Goal: Contribute content: Contribute content

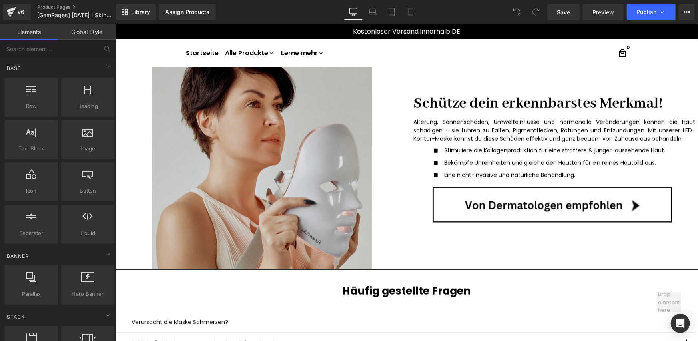
scroll to position [574, 0]
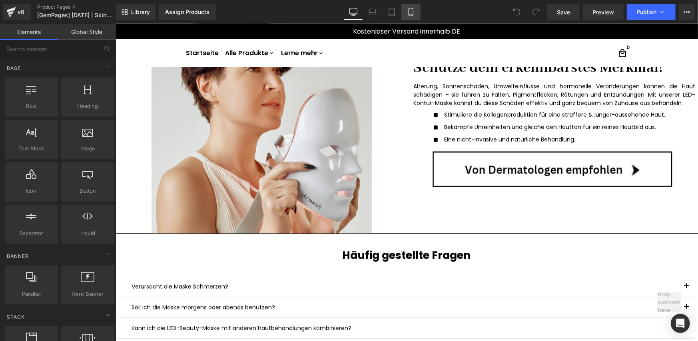
drag, startPoint x: 407, startPoint y: 8, endPoint x: 90, endPoint y: 80, distance: 324.9
click at [407, 8] on icon at bounding box center [411, 12] width 8 height 8
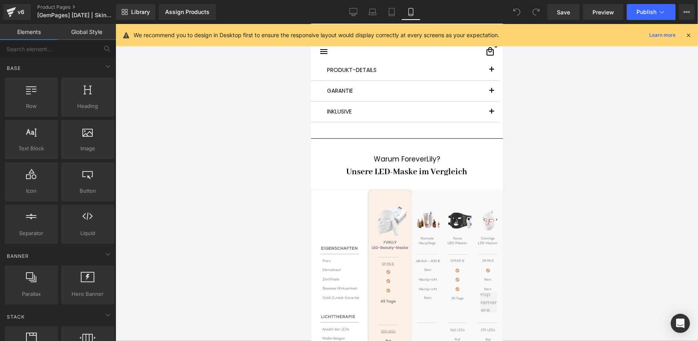
scroll to position [2264, 0]
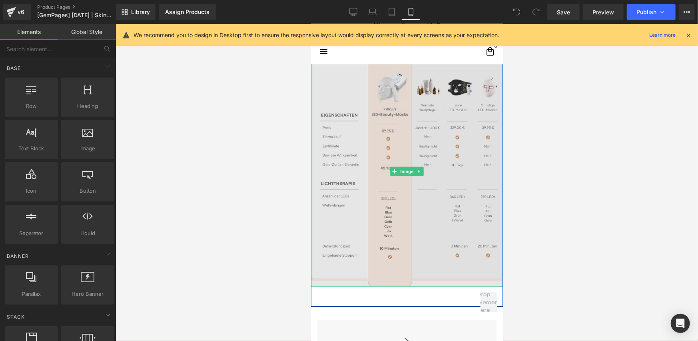
drag, startPoint x: 402, startPoint y: 162, endPoint x: 400, endPoint y: 169, distance: 7.2
click at [402, 166] on span "Image" at bounding box center [406, 171] width 17 height 10
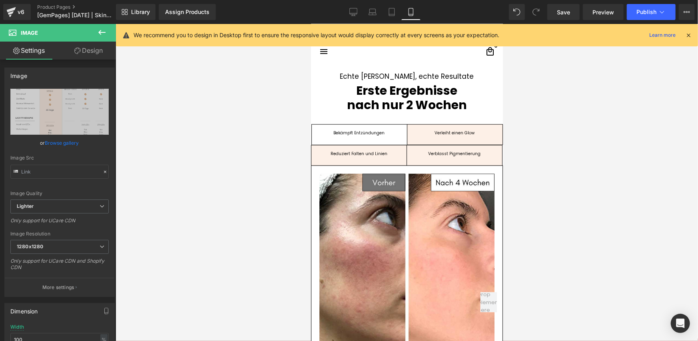
scroll to position [666, 0]
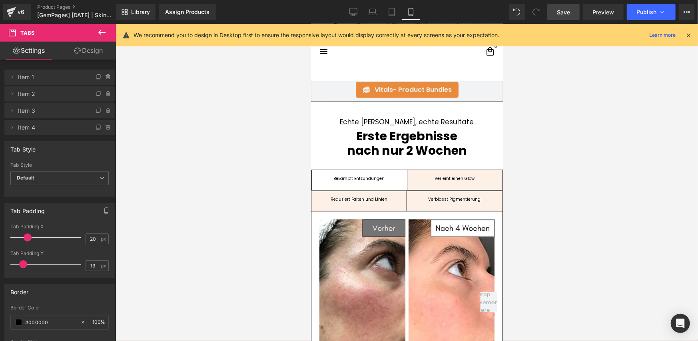
click at [566, 13] on span "Save" at bounding box center [563, 12] width 13 height 8
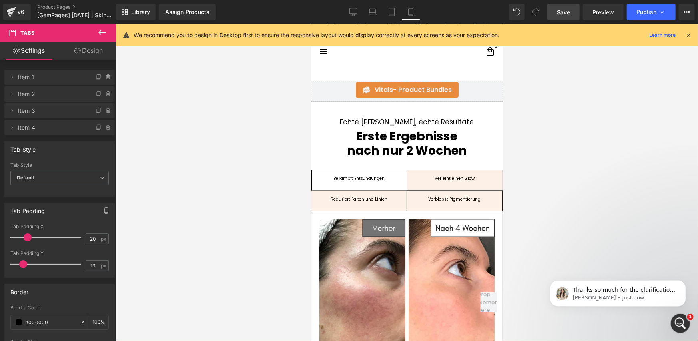
scroll to position [0, 0]
click at [610, 9] on span "Preview" at bounding box center [603, 12] width 22 height 8
click at [398, 175] on span "Tabs" at bounding box center [406, 175] width 17 height 12
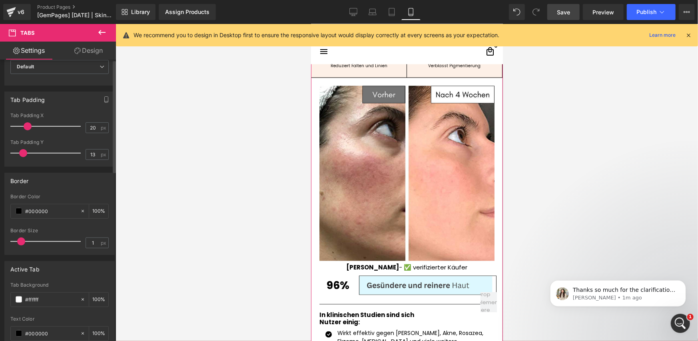
scroll to position [133, 0]
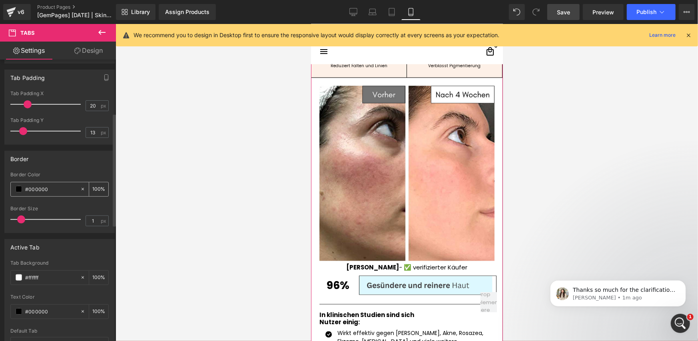
click at [80, 190] on icon at bounding box center [83, 189] width 6 height 6
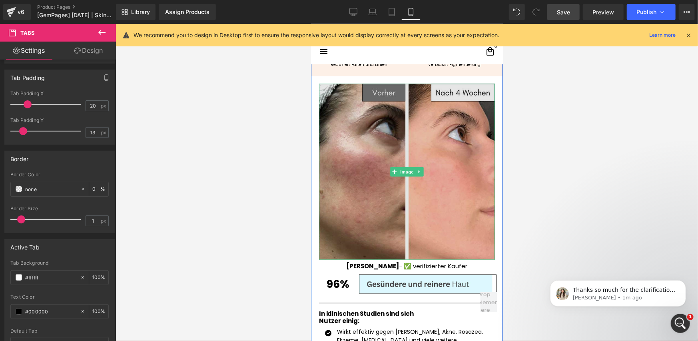
scroll to position [666, 0]
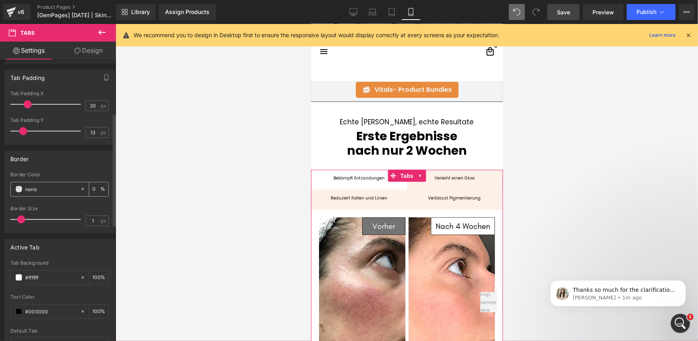
click at [19, 190] on span at bounding box center [19, 189] width 6 height 6
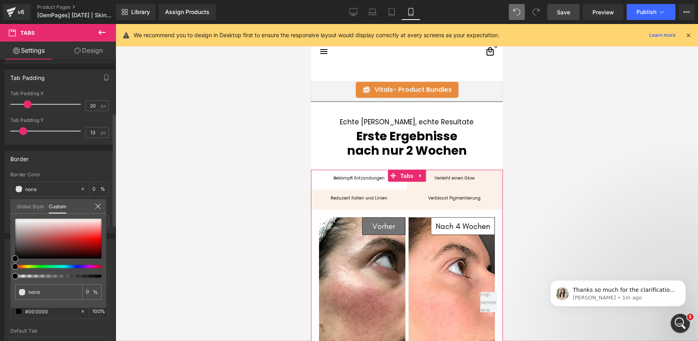
click at [140, 278] on div "Tabs You are previewing how the will restyle your page. You can not edit Elemen…" at bounding box center [349, 177] width 698 height 354
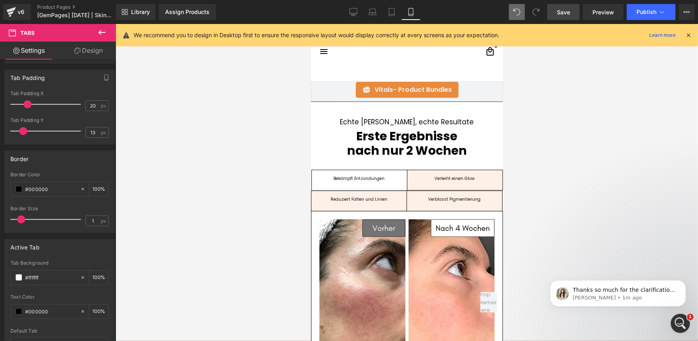
click at [221, 192] on div at bounding box center [406, 182] width 582 height 317
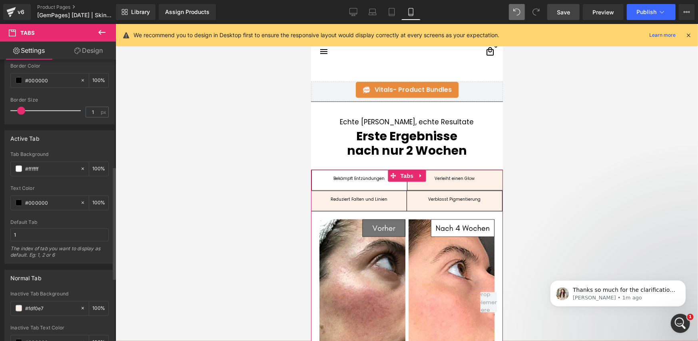
scroll to position [266, 0]
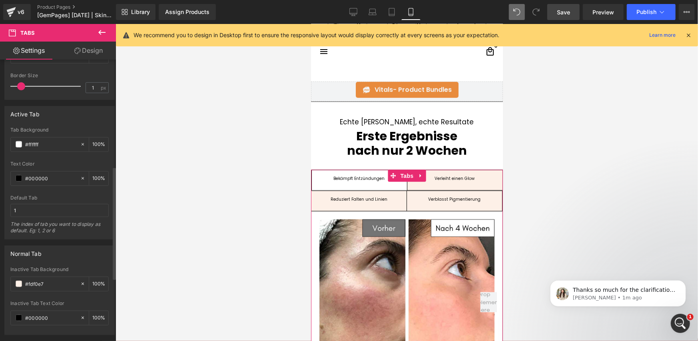
click at [80, 51] on link "Design" at bounding box center [89, 51] width 58 height 18
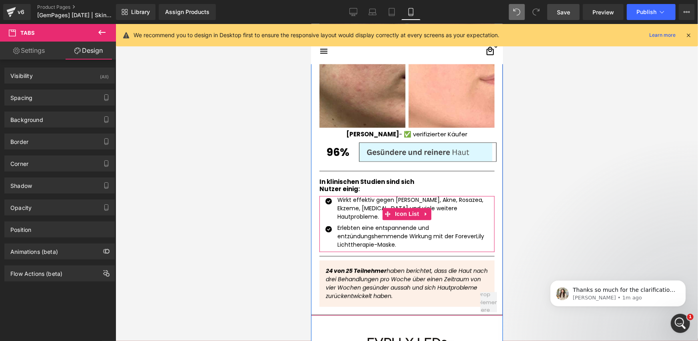
scroll to position [1065, 0]
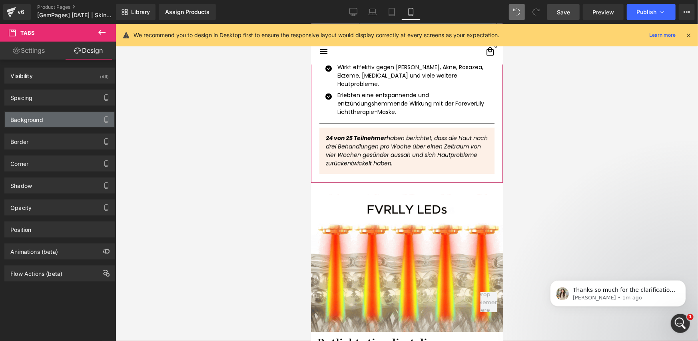
click at [43, 122] on div "Background" at bounding box center [59, 119] width 109 height 15
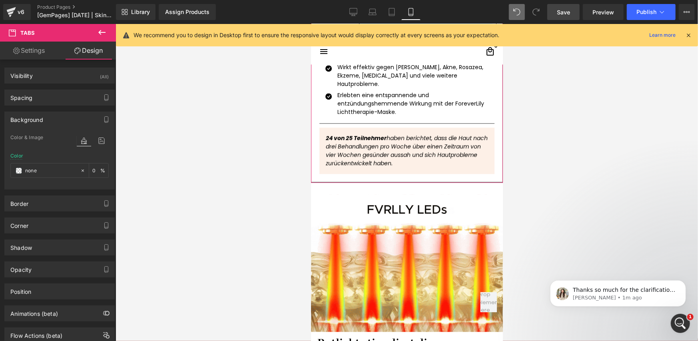
click at [43, 122] on div "Background" at bounding box center [59, 119] width 109 height 15
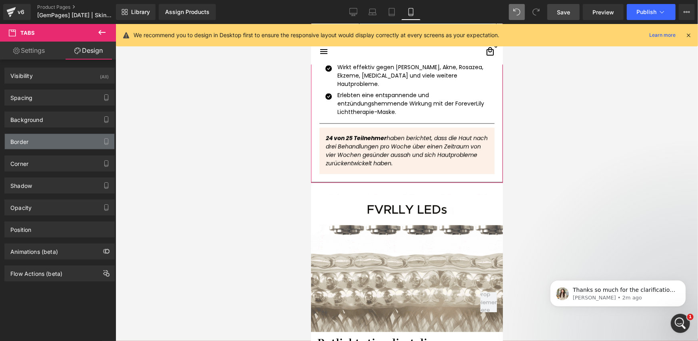
click at [43, 137] on div "Border" at bounding box center [59, 141] width 109 height 15
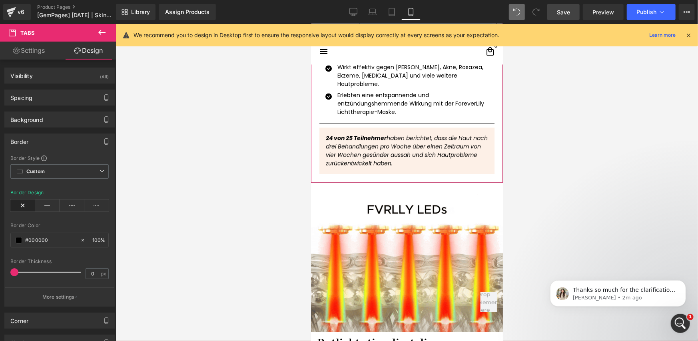
click at [20, 207] on icon at bounding box center [22, 205] width 25 height 12
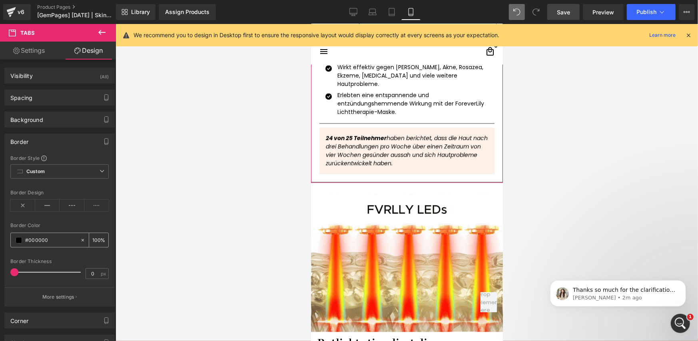
click at [80, 239] on icon at bounding box center [83, 240] width 6 height 6
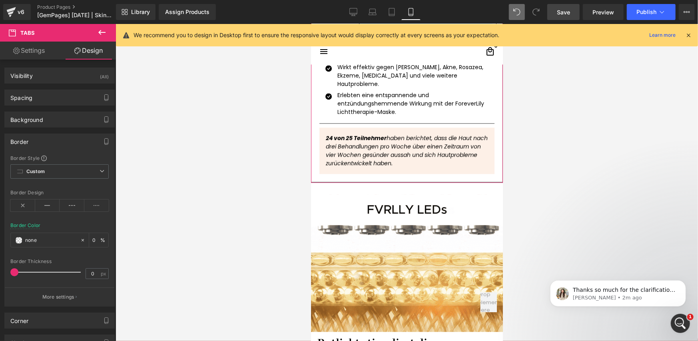
click at [80, 225] on div "Border Color #000000 100 %" at bounding box center [59, 240] width 98 height 34
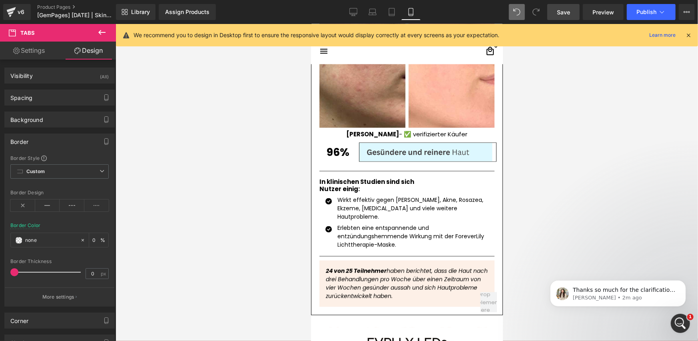
scroll to position [666, 0]
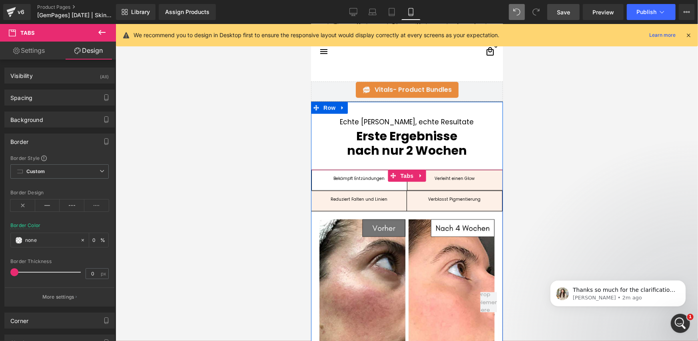
click at [419, 180] on link at bounding box center [420, 175] width 10 height 12
click at [415, 184] on span "Verleiht einen Glow Text Block" at bounding box center [454, 180] width 95 height 20
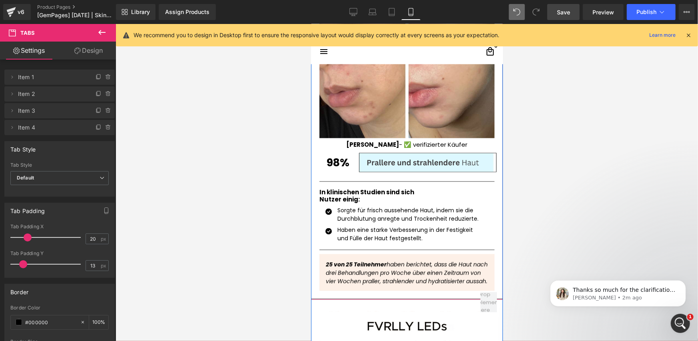
scroll to position [932, 0]
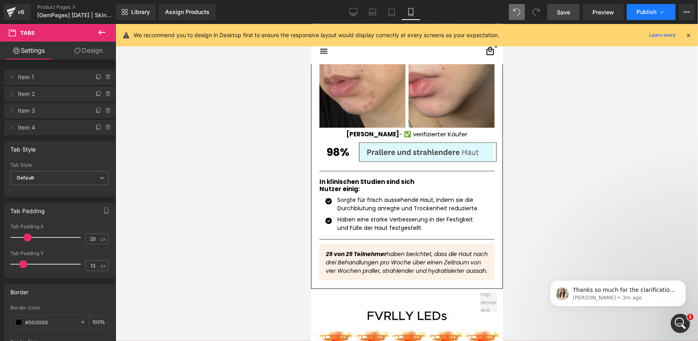
click at [639, 14] on span "Publish" at bounding box center [646, 12] width 20 height 6
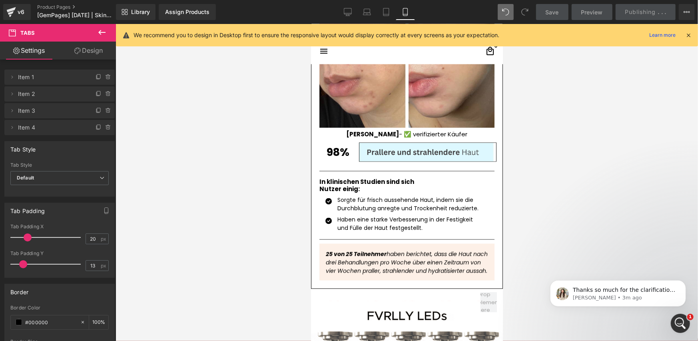
click at [185, 14] on div "Assign Products" at bounding box center [187, 12] width 44 height 6
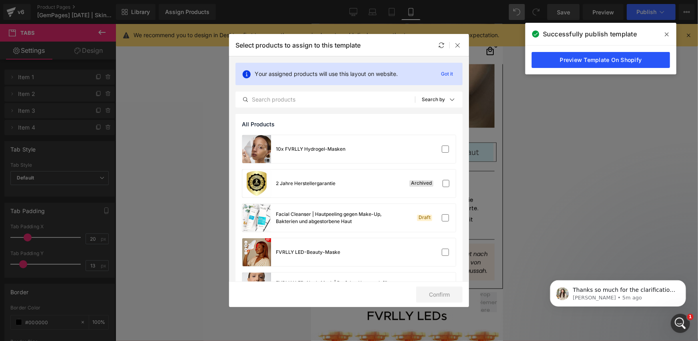
click at [0, 0] on link "Preview Template On Shopify" at bounding box center [0, 0] width 0 height 0
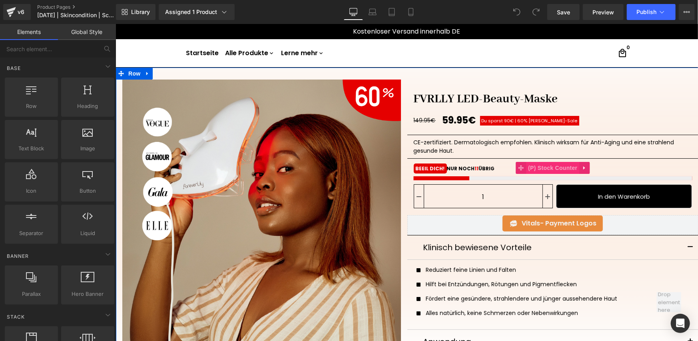
click at [551, 166] on span "(P) Stock Counter" at bounding box center [551, 167] width 53 height 12
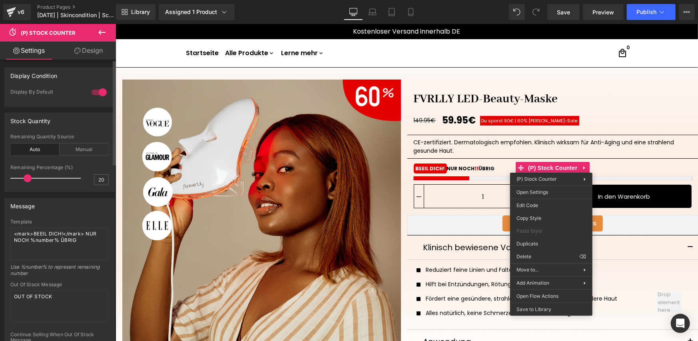
click at [56, 196] on div "Message Template <mark>BEEIL DICH!</mark> NUR NOCH %number% ÜBRIG Use %number% …" at bounding box center [59, 318] width 119 height 252
click at [540, 0] on div "(P) Stock Counter You are previewing how the will restyle your page. You can no…" at bounding box center [349, 0] width 698 height 0
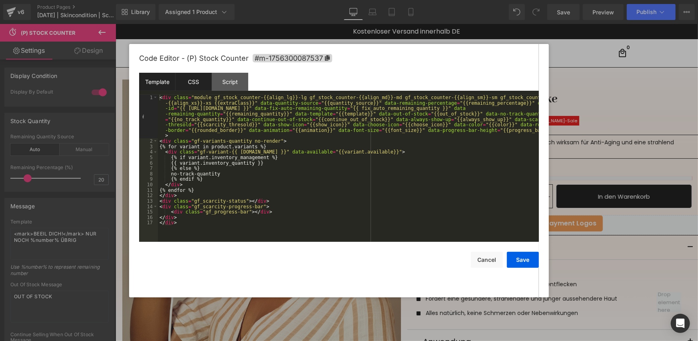
click at [206, 81] on div "CSS" at bounding box center [193, 82] width 36 height 18
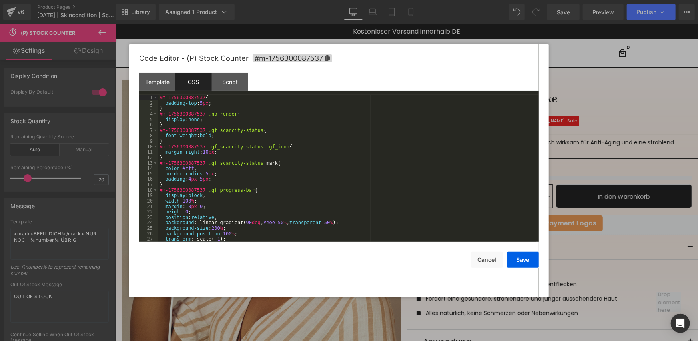
scroll to position [24, 0]
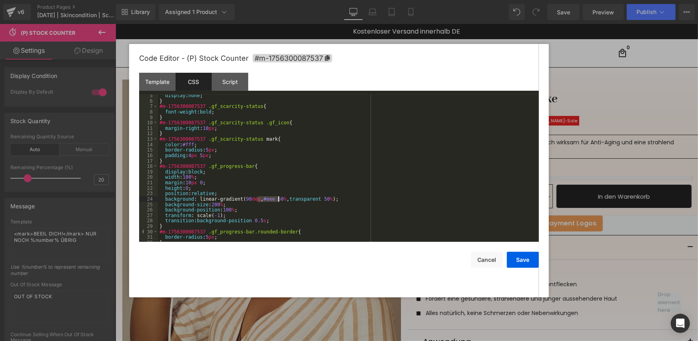
drag, startPoint x: 257, startPoint y: 199, endPoint x: 278, endPoint y: 201, distance: 20.8
click at [278, 201] on div "display : none ; } #m-1756300087537 .gf_scarcity-status { font-weight : bold ; …" at bounding box center [347, 172] width 378 height 158
click at [268, 205] on div "display : none ; } #m-1756300087537 .gf_scarcity-status { font-weight : bold ; …" at bounding box center [347, 172] width 378 height 158
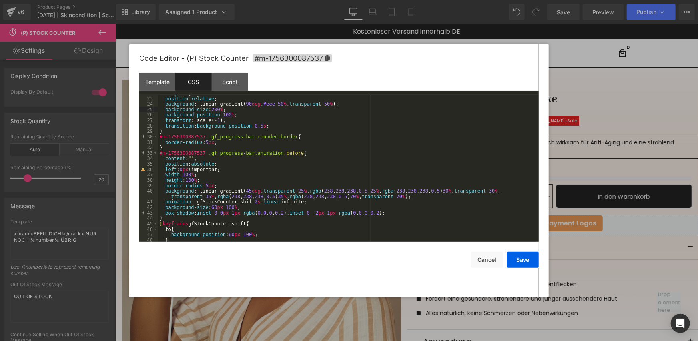
scroll to position [119, 0]
click at [495, 256] on button "Cancel" at bounding box center [487, 260] width 32 height 16
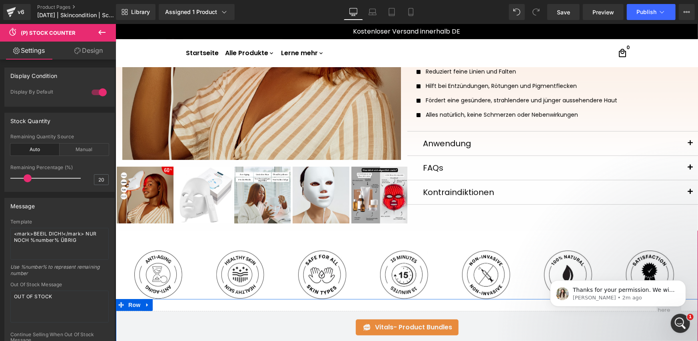
scroll to position [0, 0]
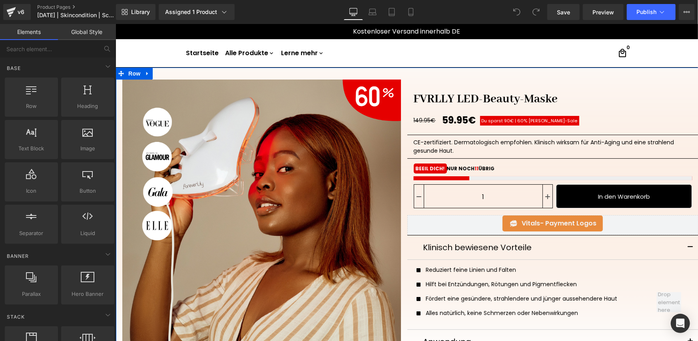
click at [516, 178] on div at bounding box center [552, 178] width 278 height 4
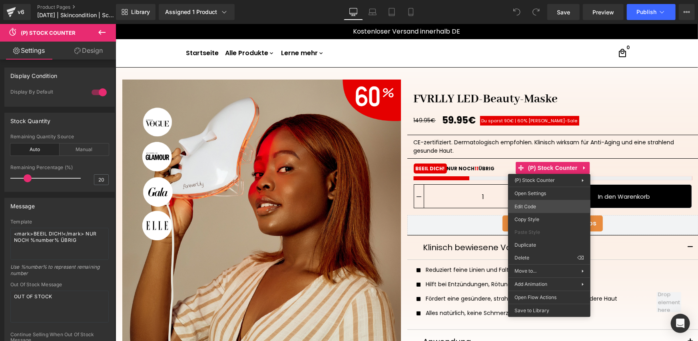
click at [523, 0] on div "You are previewing how the will restyle your page. You can not edit Elements in…" at bounding box center [349, 0] width 698 height 0
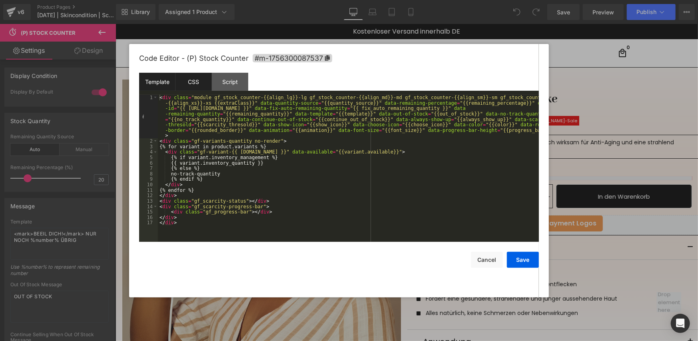
click at [207, 81] on div "CSS" at bounding box center [193, 82] width 36 height 18
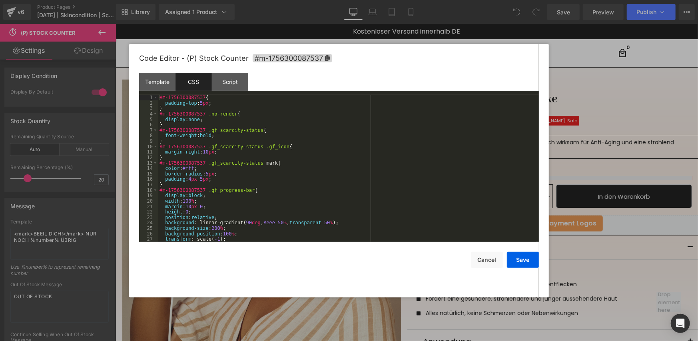
click at [261, 224] on div "#m-1756300087537 { padding-top : 5 px ; } #m-1756300087537 .no-render { display…" at bounding box center [347, 174] width 378 height 158
drag, startPoint x: 268, startPoint y: 224, endPoint x: 260, endPoint y: 223, distance: 7.8
click at [260, 223] on div "#m-1756300087537 { padding-top : 5 px ; } #m-1756300087537 .no-render { display…" at bounding box center [347, 174] width 378 height 158
type textarea "fff"
click at [305, 221] on div "#m-1756300087537 { padding-top : 5 px ; } #m-1756300087537 .no-render { display…" at bounding box center [347, 174] width 378 height 158
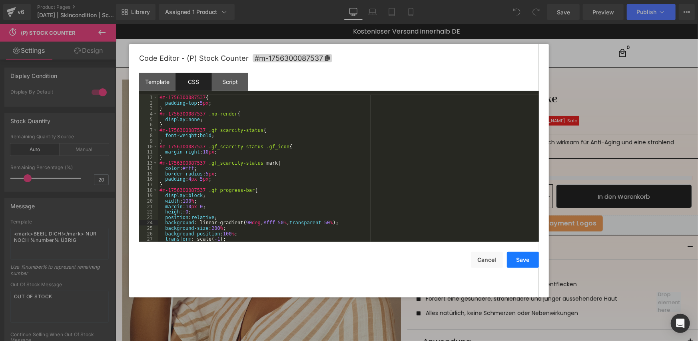
click at [511, 260] on button "Save" at bounding box center [523, 260] width 32 height 16
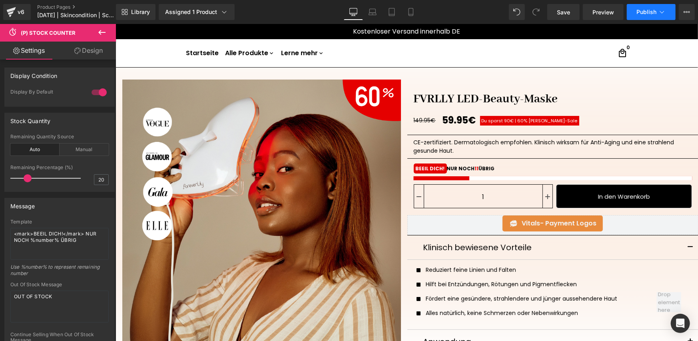
click at [644, 18] on button "Publish" at bounding box center [650, 12] width 49 height 16
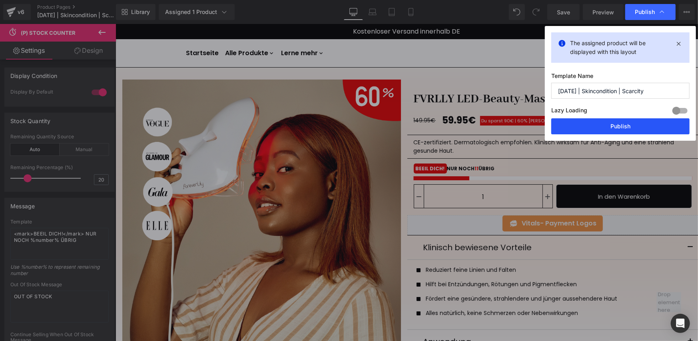
click at [562, 125] on button "Publish" at bounding box center [620, 126] width 138 height 16
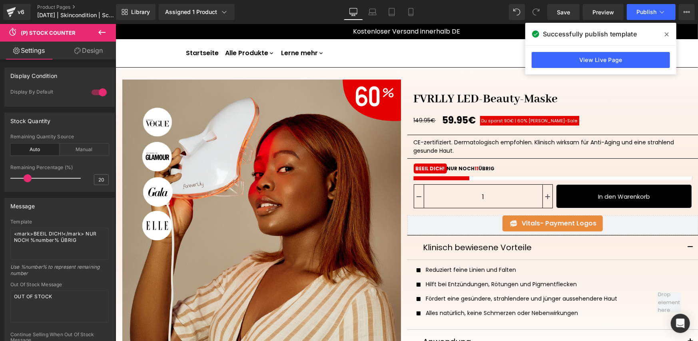
scroll to position [266, 0]
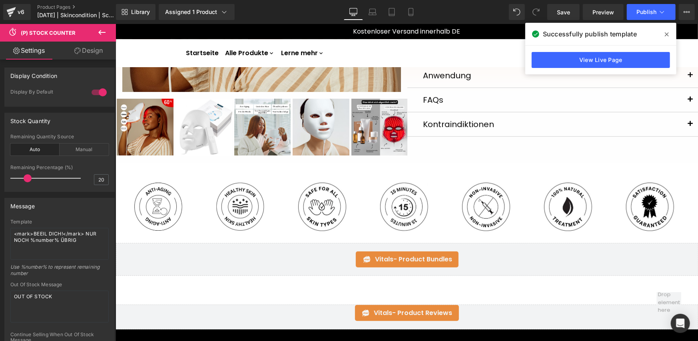
drag, startPoint x: 666, startPoint y: 33, endPoint x: 550, endPoint y: 9, distance: 118.7
click at [666, 33] on icon at bounding box center [666, 34] width 4 height 6
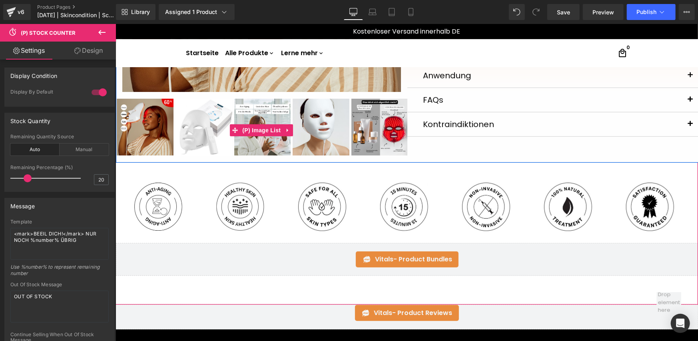
scroll to position [0, 0]
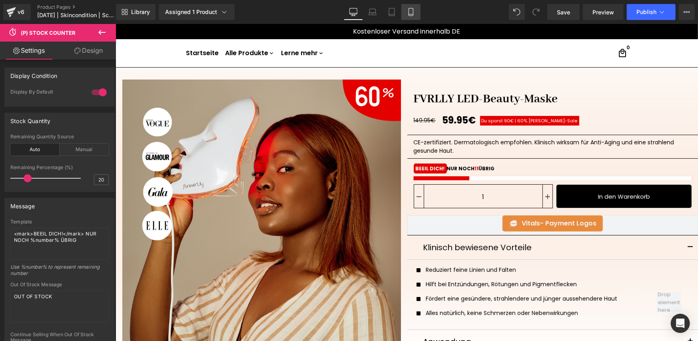
click at [406, 14] on link "Mobile" at bounding box center [410, 12] width 19 height 16
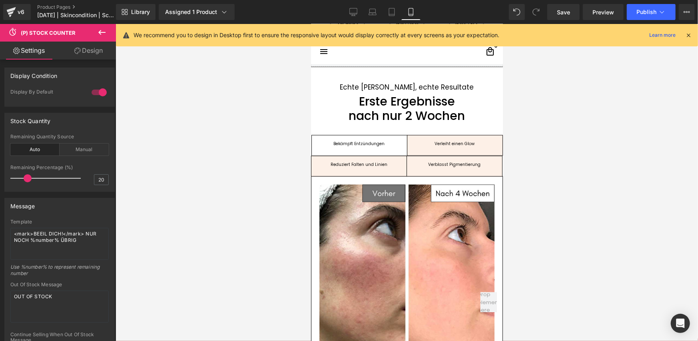
scroll to position [745, 0]
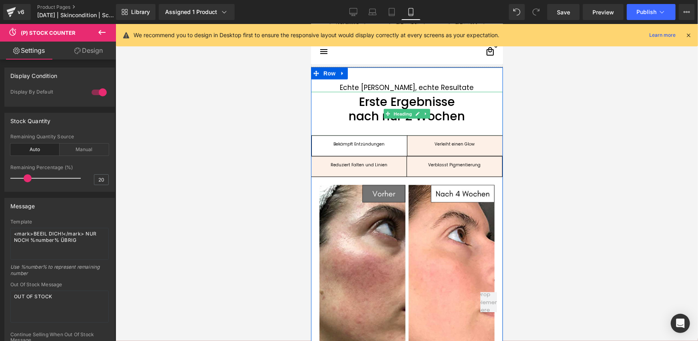
click at [403, 129] on div "Erste Ergebnisse nach nur 2 Wochen" at bounding box center [406, 113] width 192 height 44
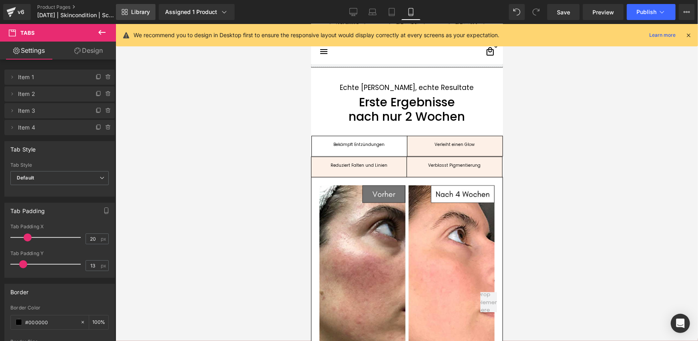
click at [151, 16] on link "Library" at bounding box center [136, 12] width 40 height 16
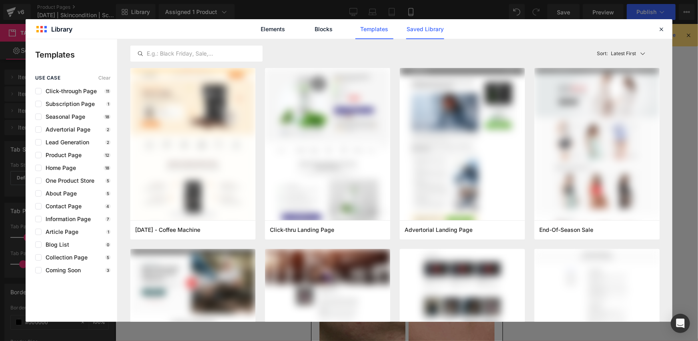
click at [426, 34] on link "Saved Library" at bounding box center [425, 29] width 38 height 20
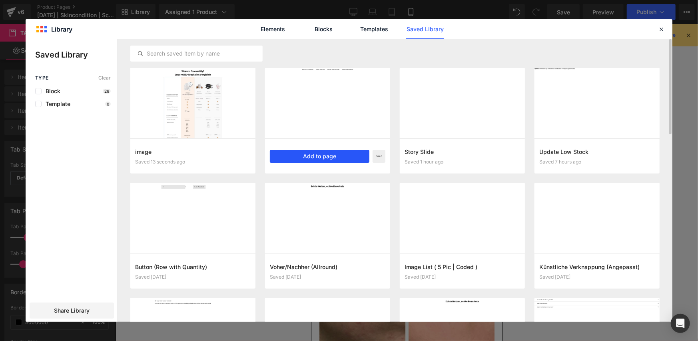
drag, startPoint x: 312, startPoint y: 155, endPoint x: 2, endPoint y: 132, distance: 311.3
click at [312, 155] on button "Add to page" at bounding box center [319, 156] width 99 height 13
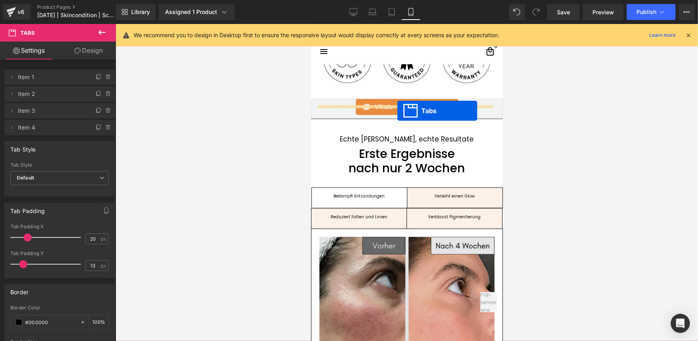
scroll to position [691, 0]
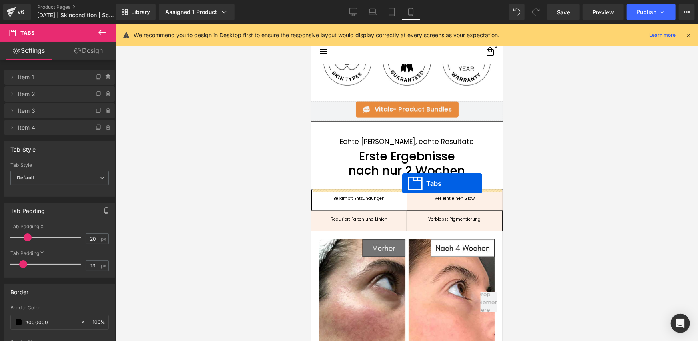
drag, startPoint x: 390, startPoint y: 122, endPoint x: 401, endPoint y: 183, distance: 62.2
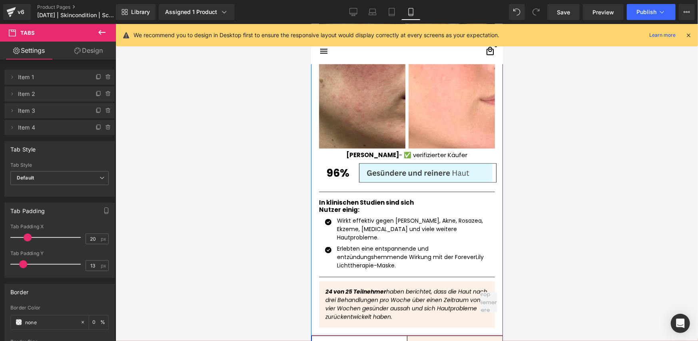
scroll to position [1091, 0]
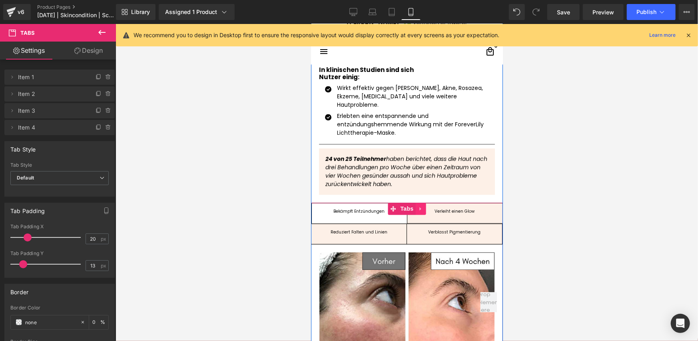
click at [417, 205] on icon at bounding box center [420, 208] width 6 height 6
click at [422, 205] on icon at bounding box center [425, 208] width 6 height 6
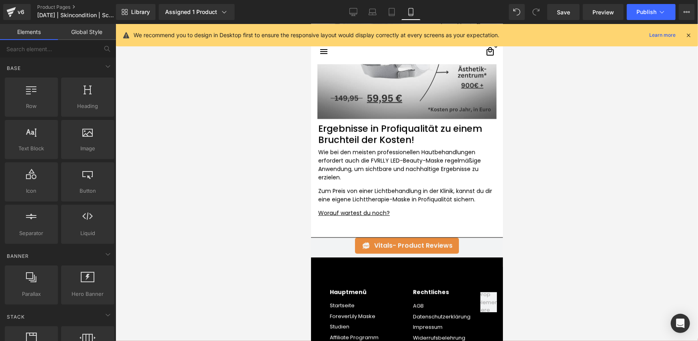
scroll to position [2935, 0]
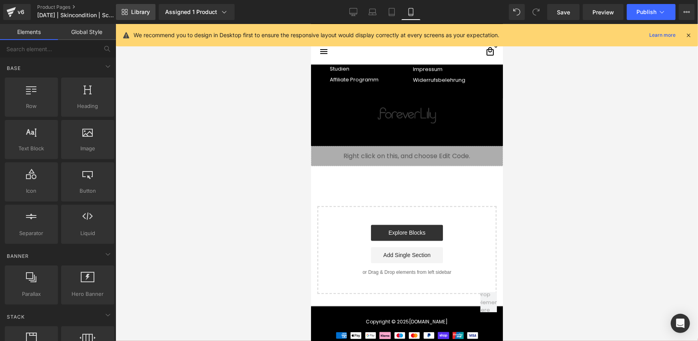
click at [137, 13] on span "Library" at bounding box center [140, 11] width 19 height 7
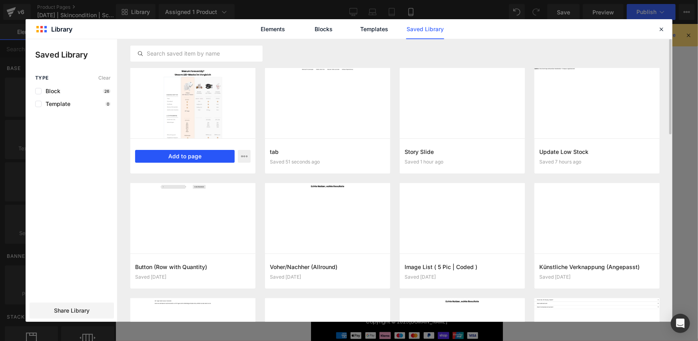
click at [169, 153] on button "Add to page" at bounding box center [184, 156] width 99 height 13
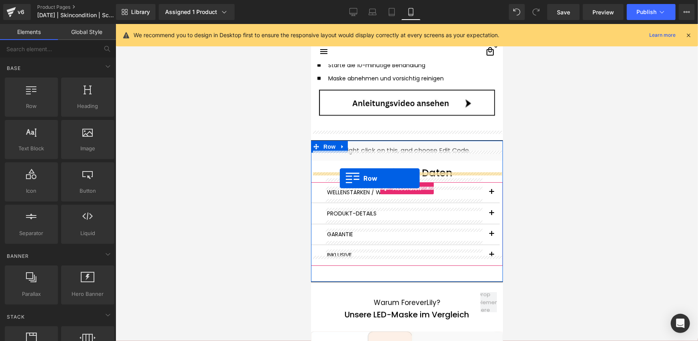
scroll to position [2156, 0]
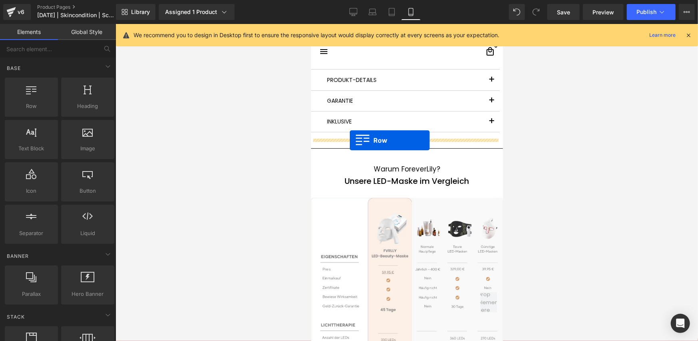
drag, startPoint x: 313, startPoint y: 124, endPoint x: 349, endPoint y: 140, distance: 39.7
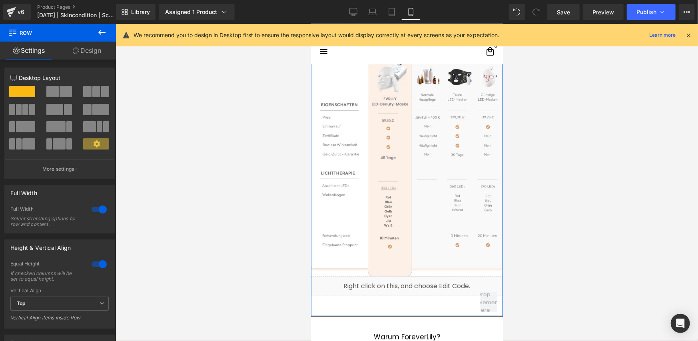
scroll to position [2422, 0]
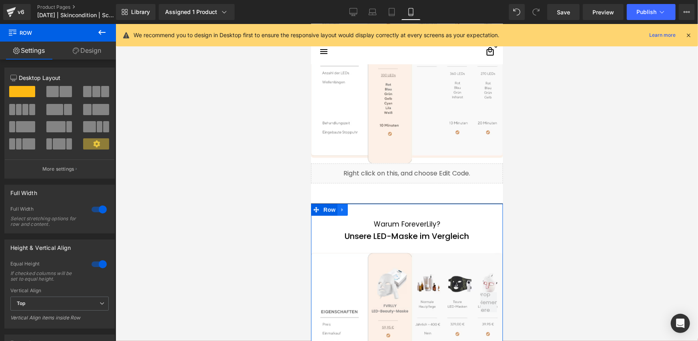
click at [341, 206] on icon at bounding box center [342, 209] width 6 height 6
click at [360, 207] on icon at bounding box center [363, 210] width 6 height 6
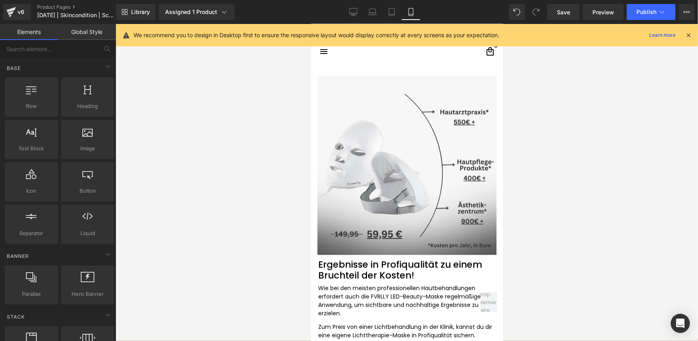
scroll to position [2689, 0]
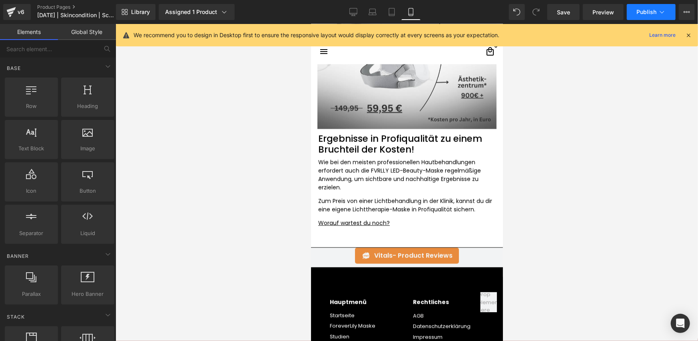
click at [640, 10] on span "Publish" at bounding box center [646, 12] width 20 height 6
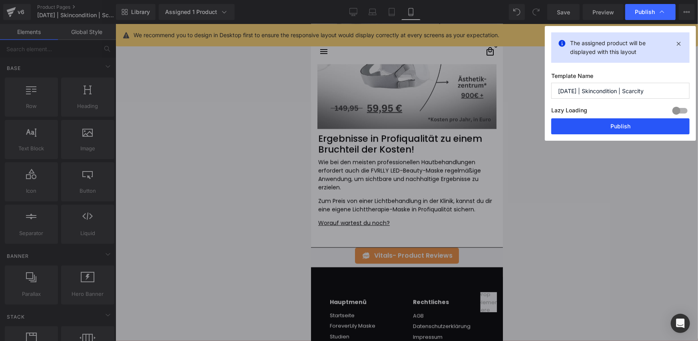
click at [0, 0] on button "Publish" at bounding box center [0, 0] width 0 height 0
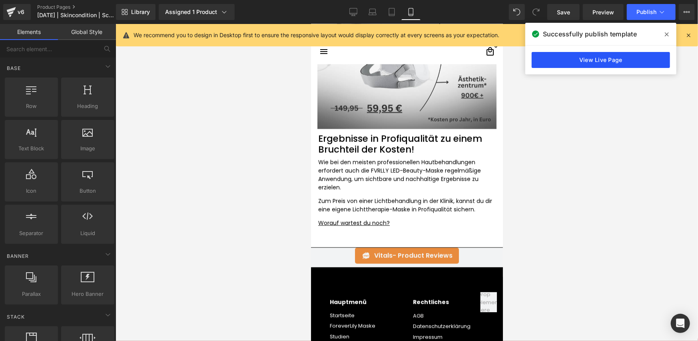
click at [0, 0] on link "View Live Page" at bounding box center [0, 0] width 0 height 0
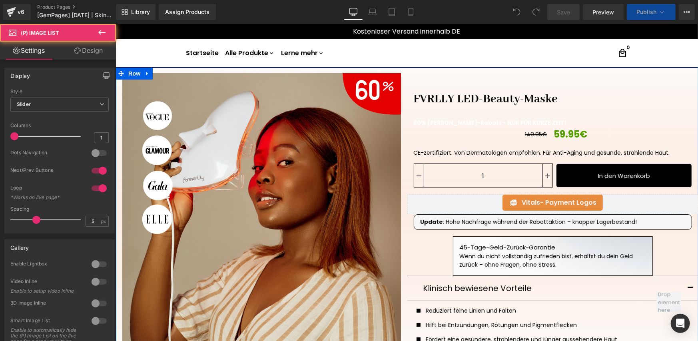
click at [471, 83] on div "FVRLLY LED-Beauty-Maske (P) Title 60% [PERSON_NAME]-Rabatt - NUR FÜR KURZE ZEIT…" at bounding box center [552, 259] width 291 height 372
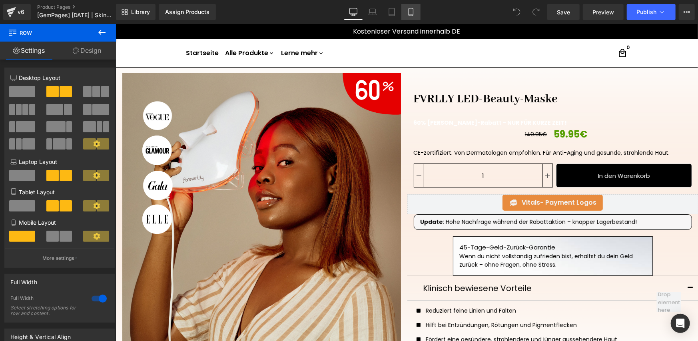
click at [409, 12] on icon at bounding box center [411, 12] width 8 height 8
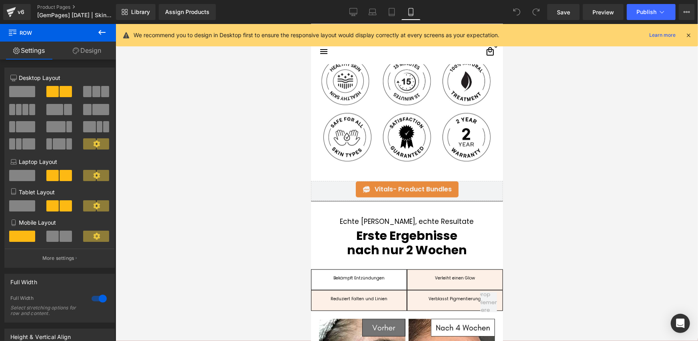
scroll to position [699, 0]
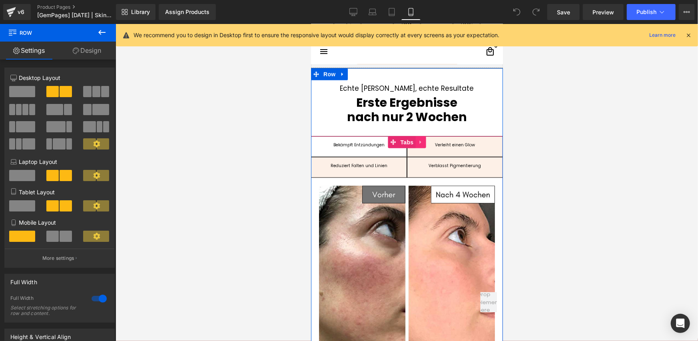
click at [419, 141] on icon at bounding box center [420, 142] width 2 height 4
click at [403, 142] on icon at bounding box center [404, 142] width 6 height 6
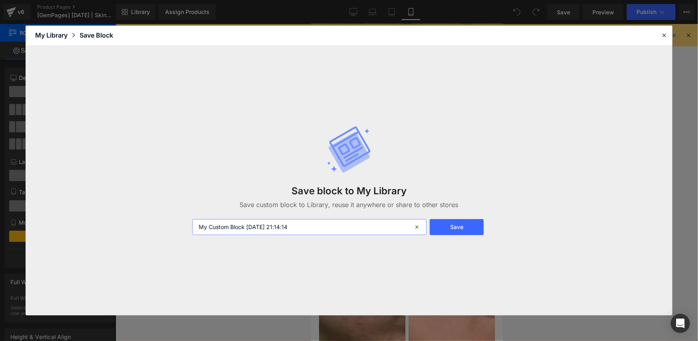
click at [268, 229] on input "My Custom Block [DATE] 21:14:14" at bounding box center [309, 227] width 235 height 16
type input "tab"
click at [443, 227] on button "Save" at bounding box center [456, 227] width 54 height 16
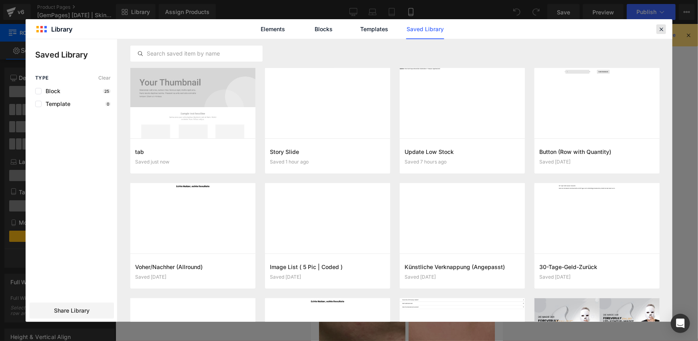
click at [662, 28] on icon at bounding box center [660, 29] width 7 height 7
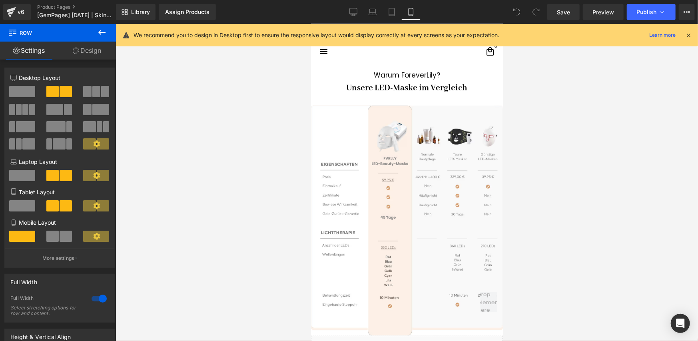
scroll to position [2164, 0]
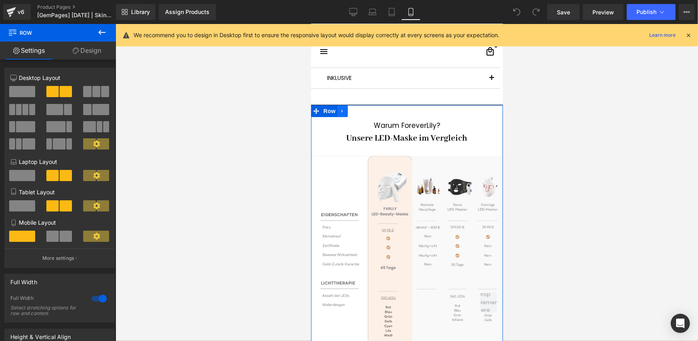
click at [339, 108] on icon at bounding box center [342, 111] width 6 height 6
click at [340, 108] on icon at bounding box center [342, 111] width 6 height 6
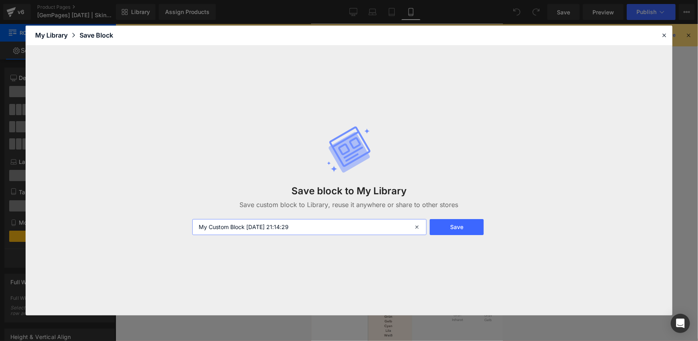
click at [284, 228] on input "My Custom Block [DATE] 21:14:29" at bounding box center [309, 227] width 235 height 16
click at [284, 228] on input "My Custom Block 2025-08-27 21:14:29" at bounding box center [309, 227] width 235 height 16
type input "image"
click at [461, 223] on button "Save" at bounding box center [456, 227] width 54 height 16
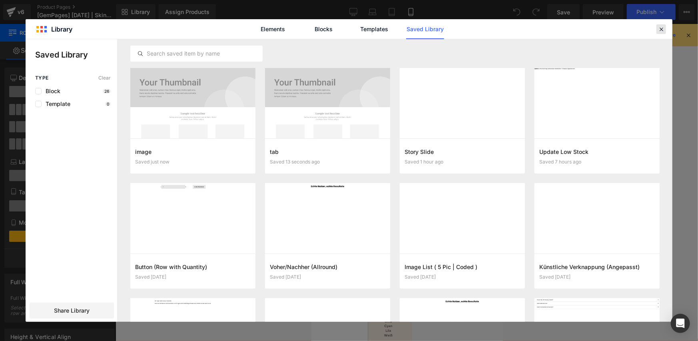
click at [662, 26] on icon at bounding box center [660, 29] width 7 height 7
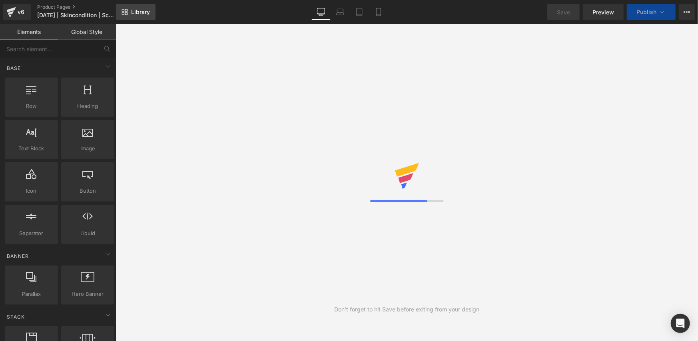
click at [149, 13] on span "Library" at bounding box center [140, 11] width 19 height 7
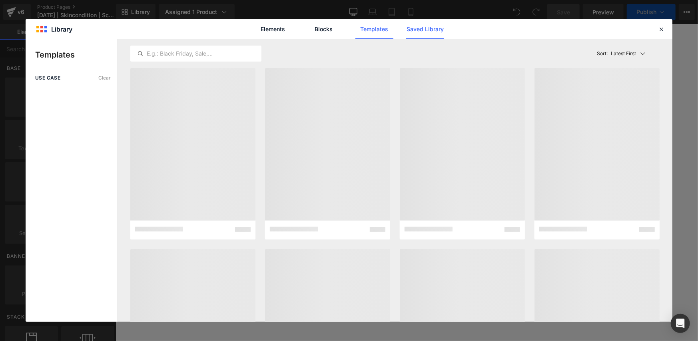
click at [0, 0] on link "Saved Library" at bounding box center [0, 0] width 0 height 0
